Goal: Transaction & Acquisition: Purchase product/service

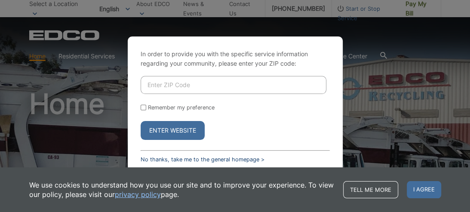
click at [205, 159] on link "No thanks, take me to the general homepage >" at bounding box center [203, 159] width 124 height 6
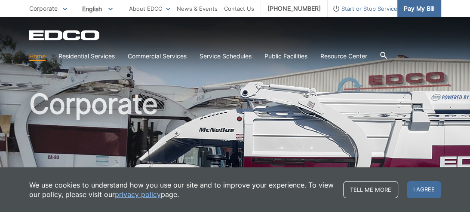
click at [421, 10] on span "Pay My Bill" at bounding box center [419, 8] width 31 height 9
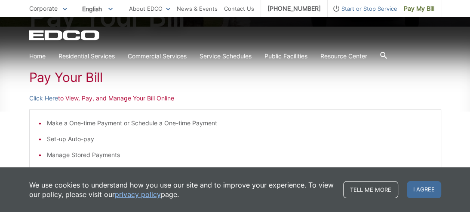
scroll to position [137, 0]
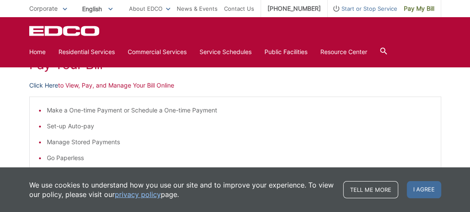
click at [45, 86] on link "Click Here" at bounding box center [43, 85] width 29 height 9
